Goal: Transaction & Acquisition: Purchase product/service

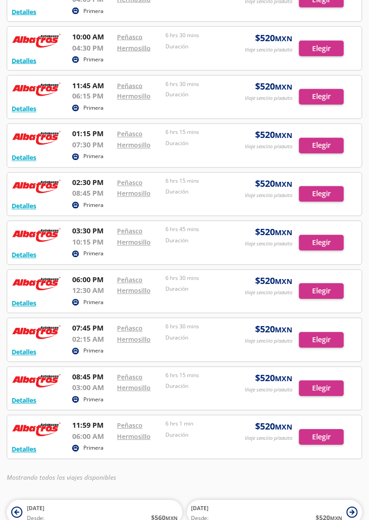
scroll to position [346, 0]
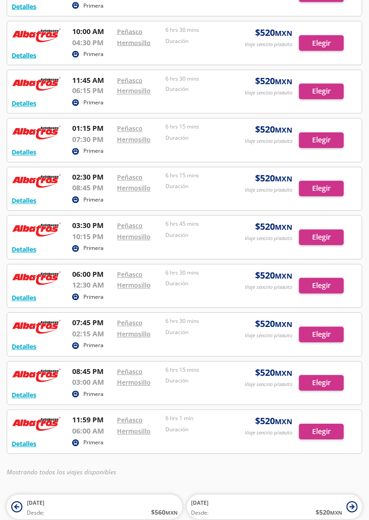
click at [323, 429] on div at bounding box center [184, 432] width 355 height 43
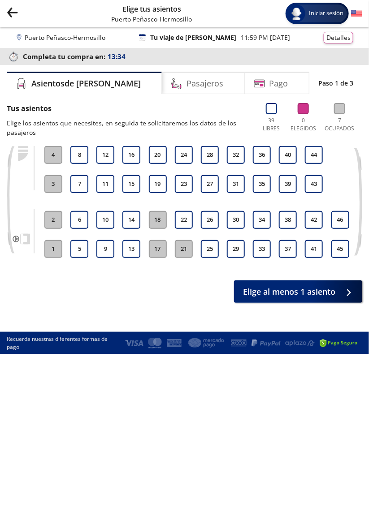
click at [212, 182] on button "27" at bounding box center [210, 184] width 18 height 18
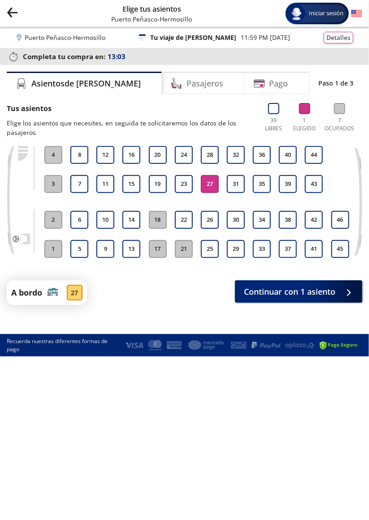
click at [160, 182] on button "19" at bounding box center [158, 184] width 18 height 18
click at [211, 183] on button "27" at bounding box center [210, 184] width 18 height 18
click at [337, 290] on button "Continuar con 1 asiento" at bounding box center [298, 292] width 127 height 22
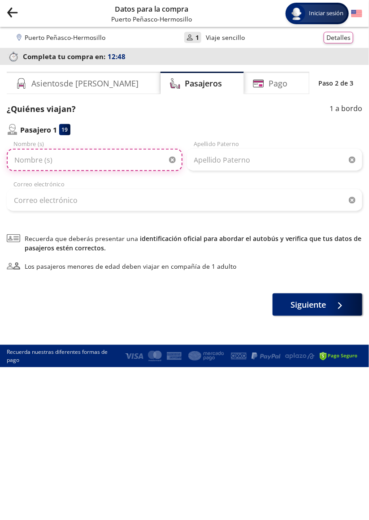
click at [45, 160] on input "Nombre (s)" at bounding box center [95, 160] width 176 height 22
type input "[PERSON_NAME]"
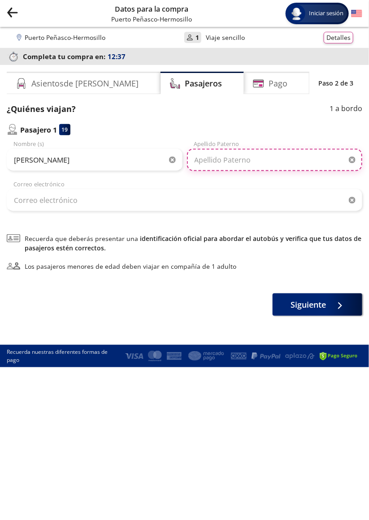
click at [222, 161] on input "Apellido Paterno" at bounding box center [275, 160] width 176 height 22
type input "[PERSON_NAME]"
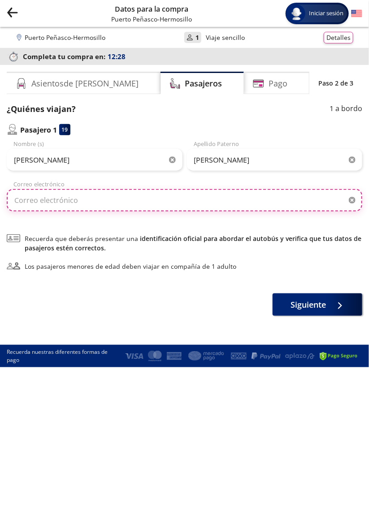
click at [31, 197] on input "Correo electrónico" at bounding box center [184, 200] width 355 height 22
type input "F"
type input "[EMAIL_ADDRESS][DOMAIN_NAME]"
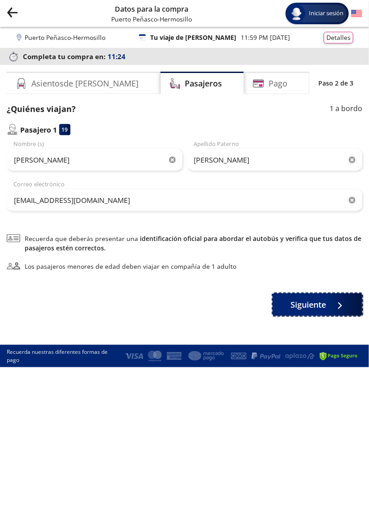
click at [312, 305] on span "Siguiente" at bounding box center [308, 305] width 35 height 12
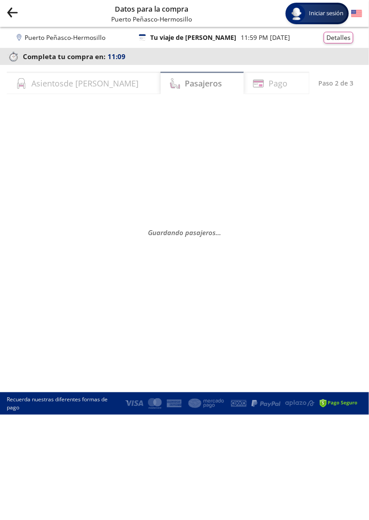
select select "MX"
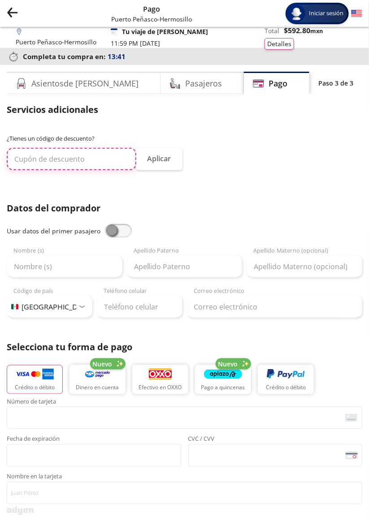
click at [38, 158] on input "text" at bounding box center [72, 159] width 130 height 22
click at [86, 163] on input "text" at bounding box center [72, 159] width 130 height 22
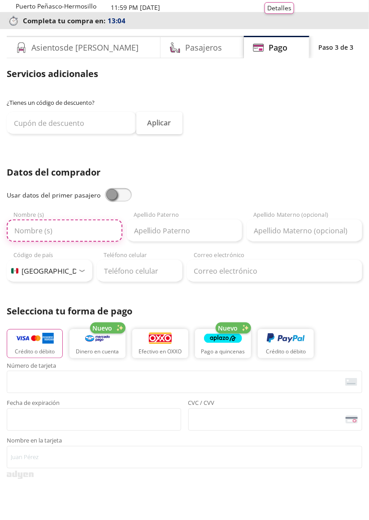
click at [86, 266] on input "Nombre (s)" at bounding box center [65, 266] width 116 height 22
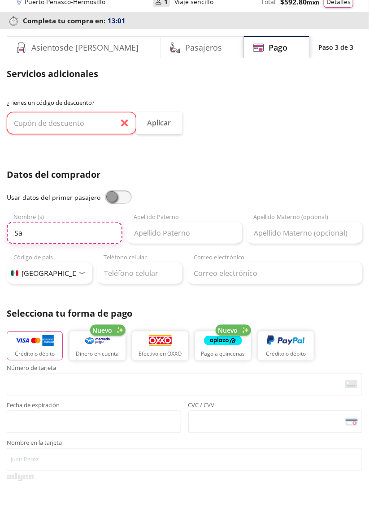
type input "S"
click at [49, 266] on input "[PERSON_NAME]" at bounding box center [65, 269] width 116 height 22
type input "[PERSON_NAME]"
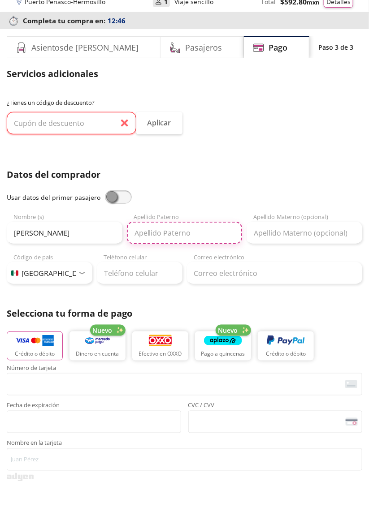
click at [156, 268] on input "Apellido Paterno" at bounding box center [185, 269] width 116 height 22
type input "[PERSON_NAME]"
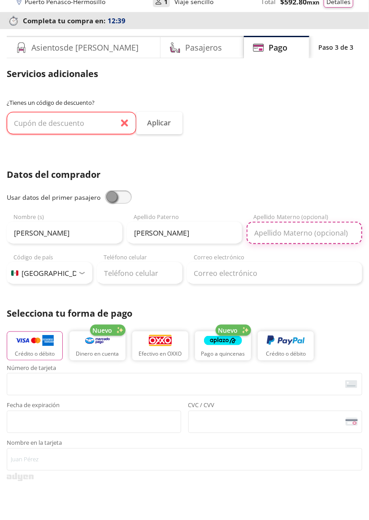
click at [286, 267] on input "Apellido Materno (opcional)" at bounding box center [304, 269] width 116 height 22
type input "[PERSON_NAME]"
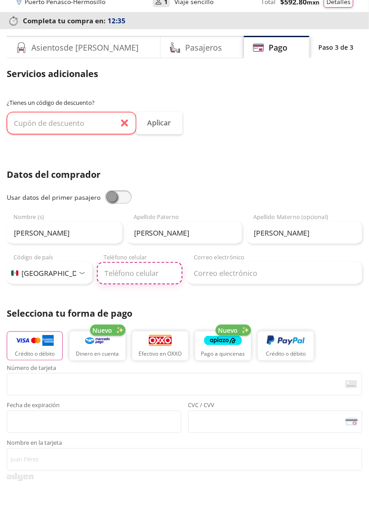
click at [115, 311] on input "Teléfono celular" at bounding box center [140, 309] width 86 height 22
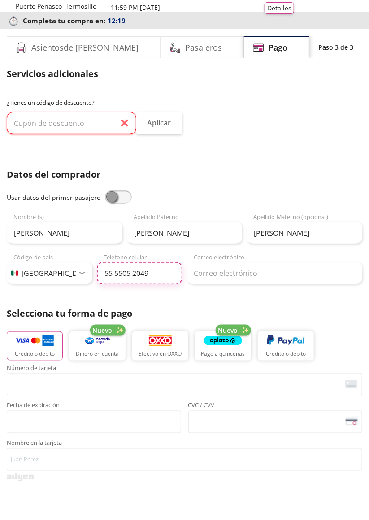
type input "55 5505 2049"
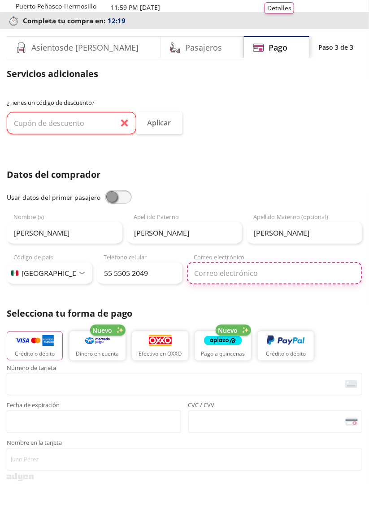
click at [281, 309] on input "Correo electrónico" at bounding box center [275, 309] width 176 height 22
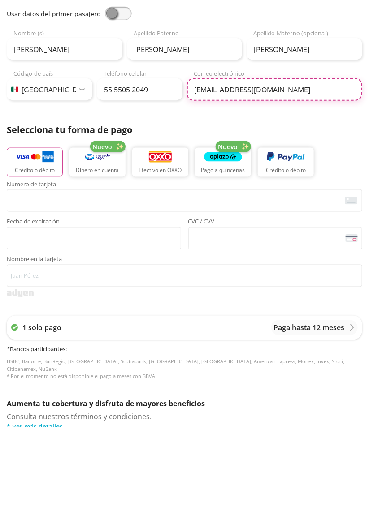
scroll to position [126, 0]
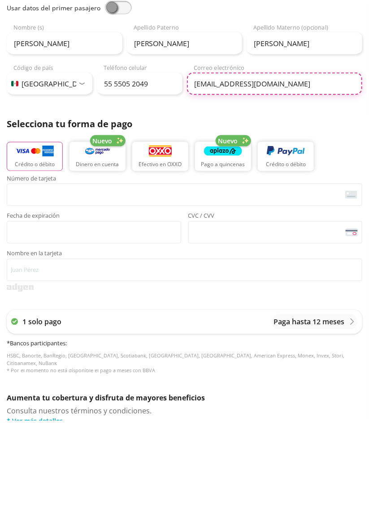
type input "[EMAIL_ADDRESS][DOMAIN_NAME]"
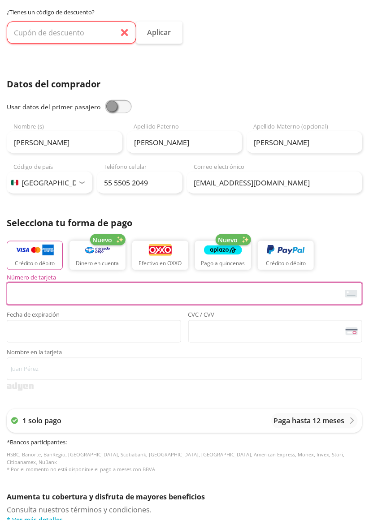
type input "[PERSON_NAME] [PERSON_NAME]"
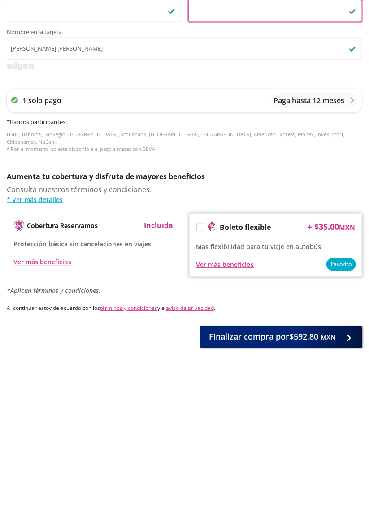
scroll to position [281, 0]
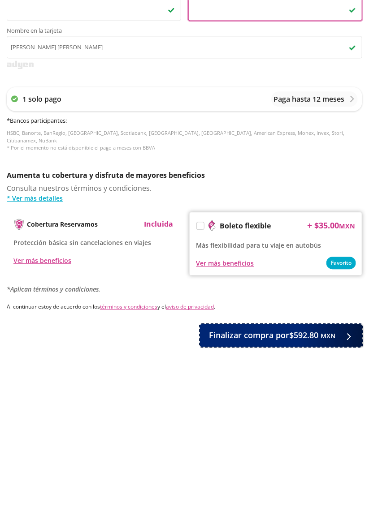
click at [223, 497] on span "Finalizar compra por $592.80 MXN" at bounding box center [272, 503] width 126 height 12
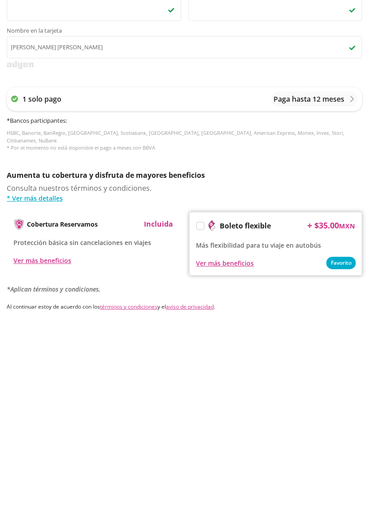
scroll to position [0, 0]
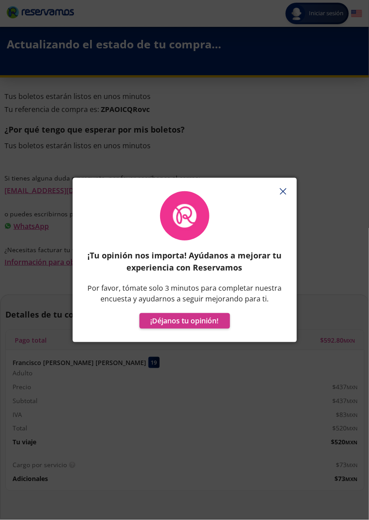
click at [286, 198] on button "button" at bounding box center [283, 191] width 13 height 13
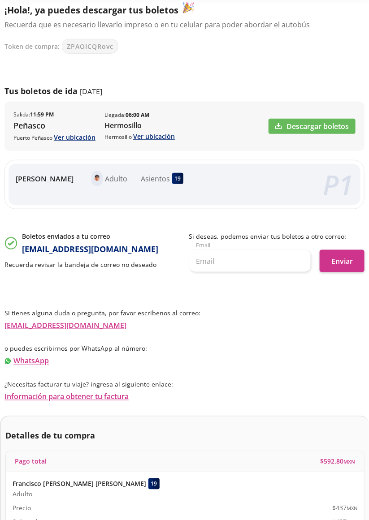
scroll to position [156, 0]
